Goal: Navigation & Orientation: Find specific page/section

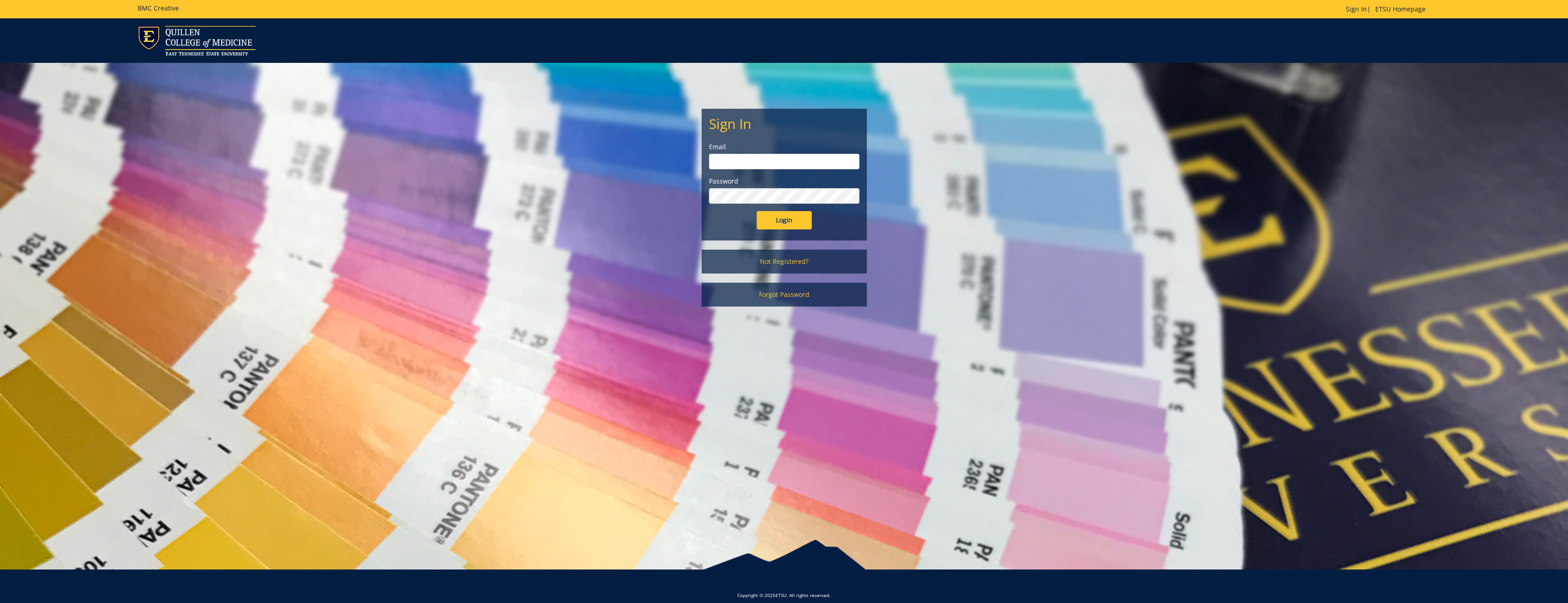
type input "[PERSON_NAME][EMAIL_ADDRESS][DOMAIN_NAME]"
click at [792, 218] on input "Login" at bounding box center [784, 220] width 55 height 18
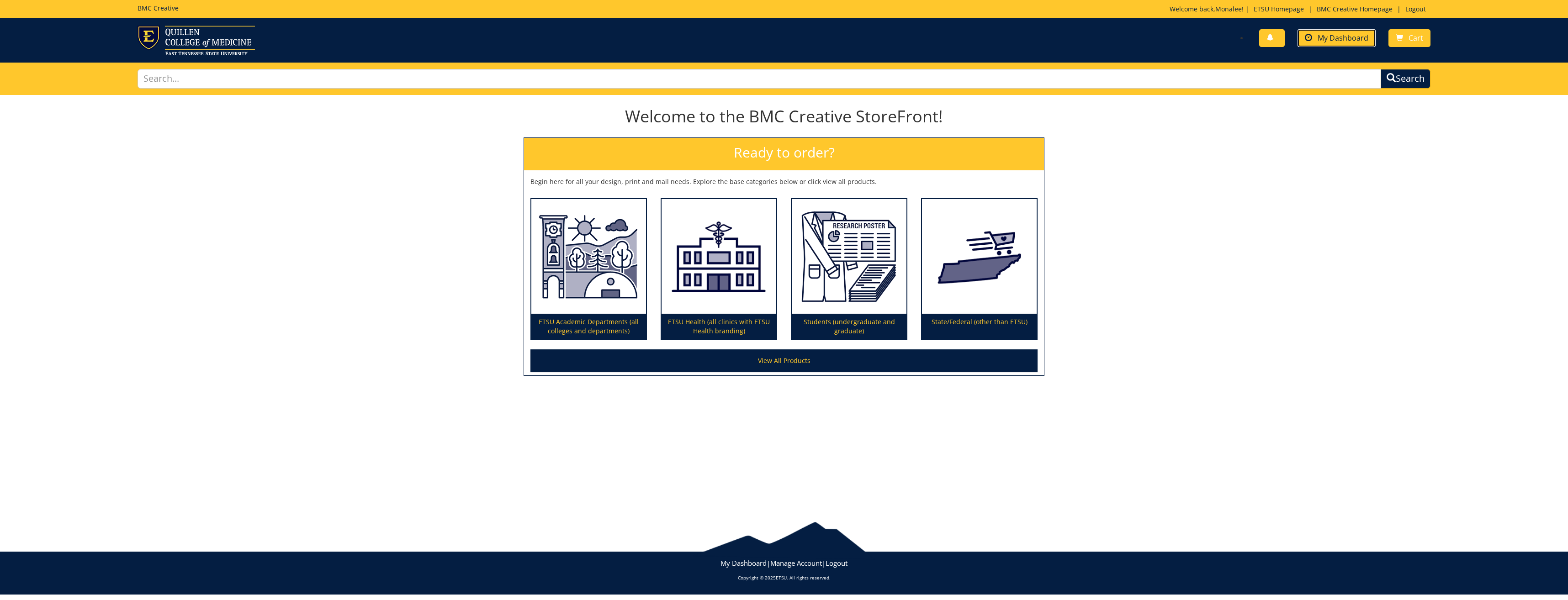
click at [1332, 46] on link "My Dashboard" at bounding box center [1337, 38] width 78 height 18
